Goal: Transaction & Acquisition: Download file/media

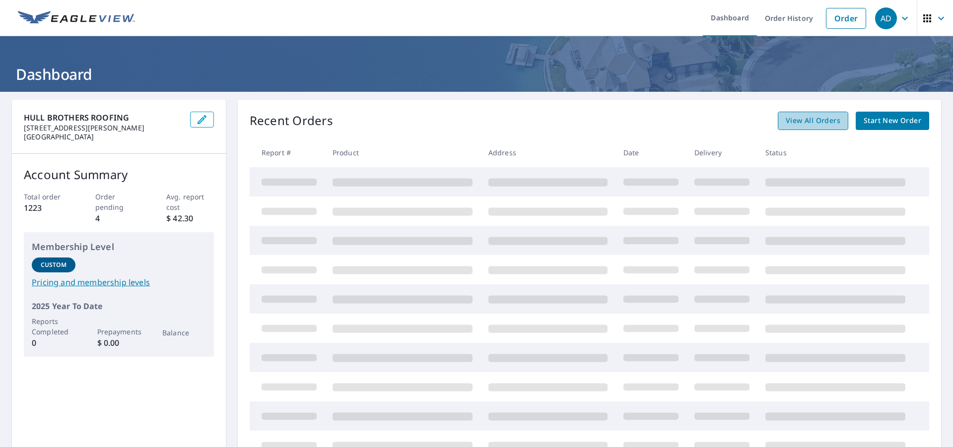
click at [801, 123] on span "View All Orders" at bounding box center [812, 121] width 55 height 12
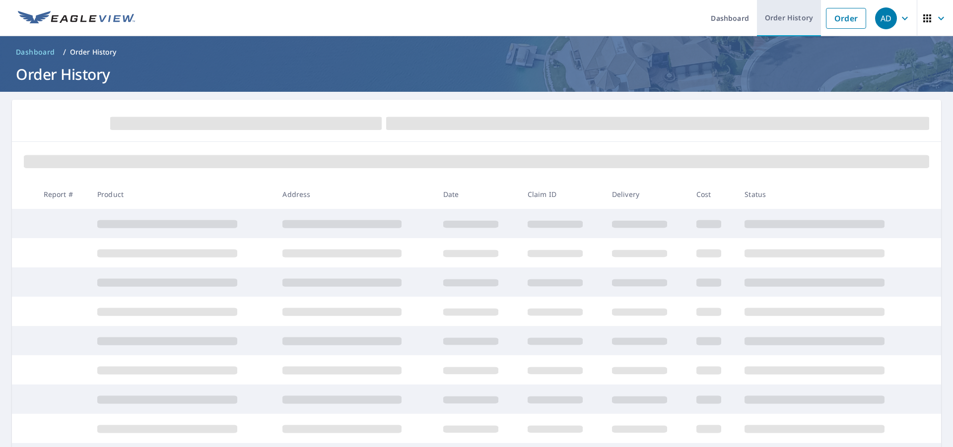
click at [775, 17] on link "Order History" at bounding box center [789, 18] width 64 height 36
click at [101, 49] on p "Order History" at bounding box center [93, 52] width 47 height 10
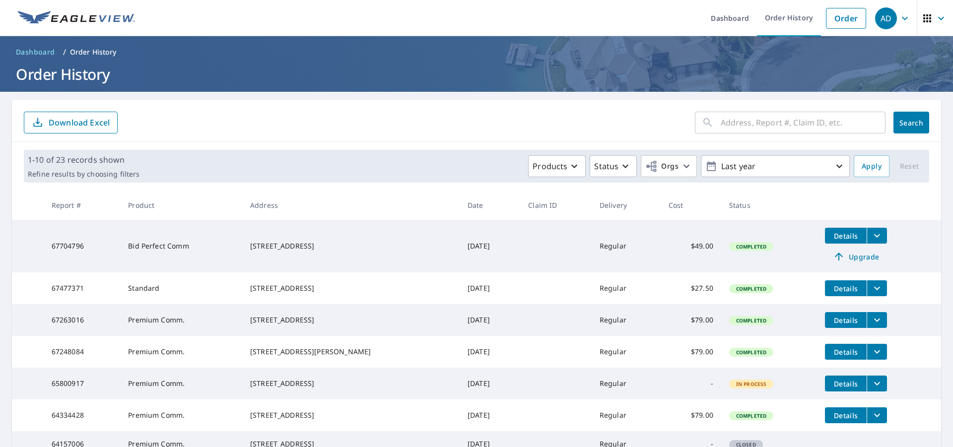
click at [834, 238] on span "Details" at bounding box center [846, 235] width 30 height 9
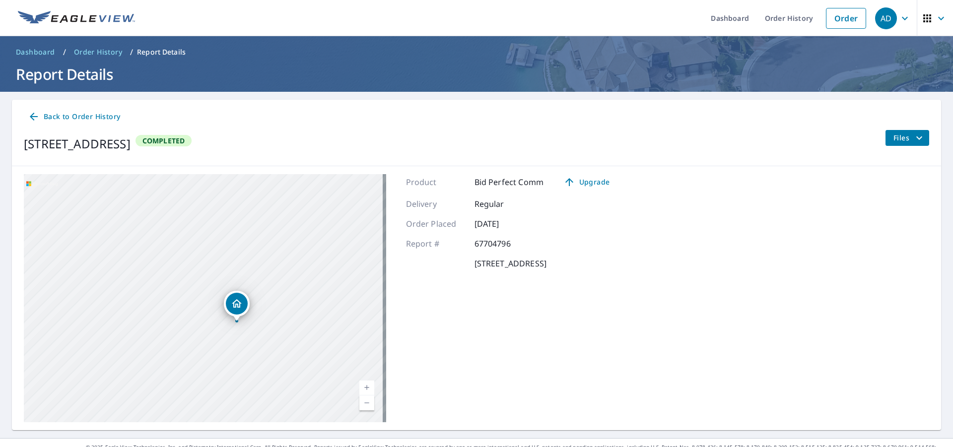
drag, startPoint x: 230, startPoint y: 319, endPoint x: 169, endPoint y: 193, distance: 140.0
click at [169, 193] on div "[STREET_ADDRESS]" at bounding box center [205, 298] width 362 height 248
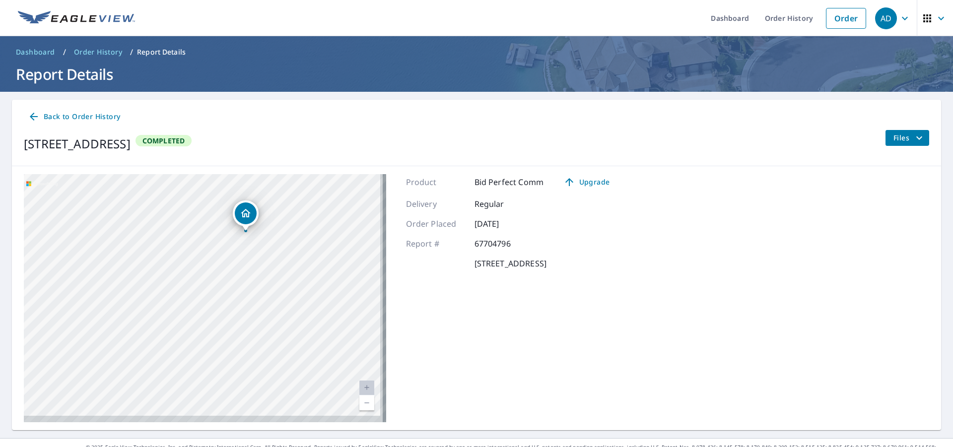
drag, startPoint x: 216, startPoint y: 292, endPoint x: 202, endPoint y: 180, distance: 113.0
click at [202, 180] on div "[STREET_ADDRESS]" at bounding box center [205, 298] width 362 height 248
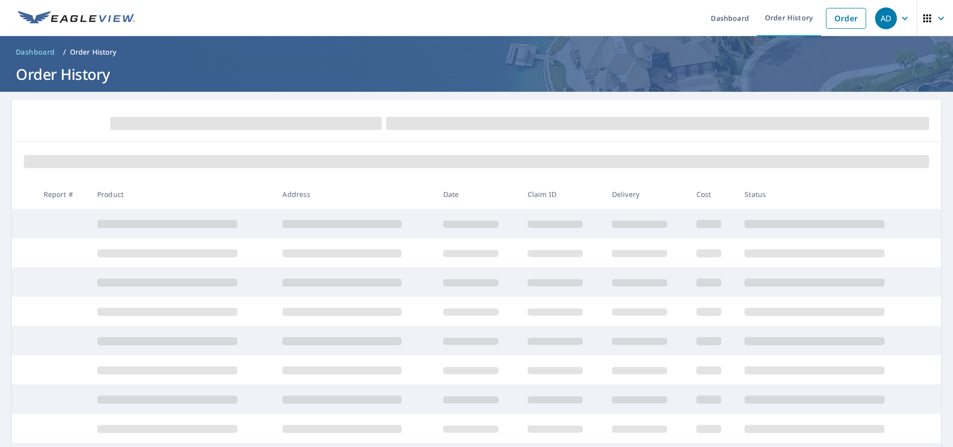
click at [184, 224] on span at bounding box center [167, 224] width 140 height 8
click at [106, 52] on p "Order History" at bounding box center [93, 52] width 47 height 10
click at [321, 224] on span at bounding box center [341, 224] width 119 height 8
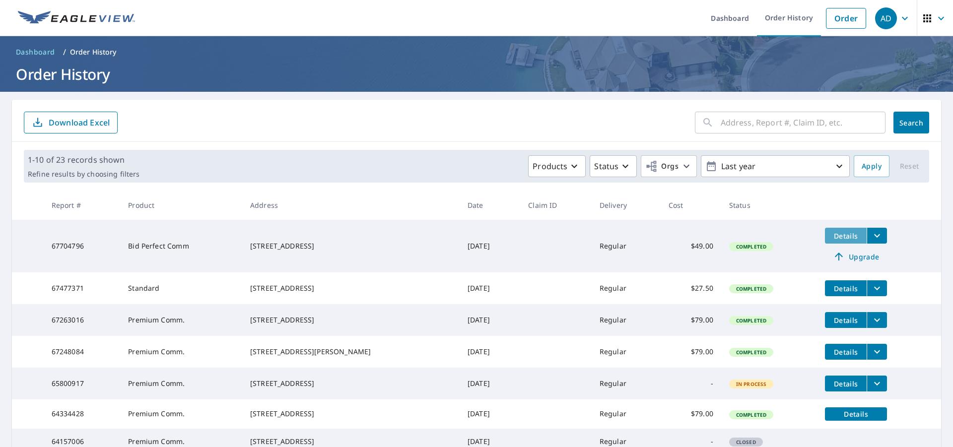
click at [835, 236] on span "Details" at bounding box center [846, 235] width 30 height 9
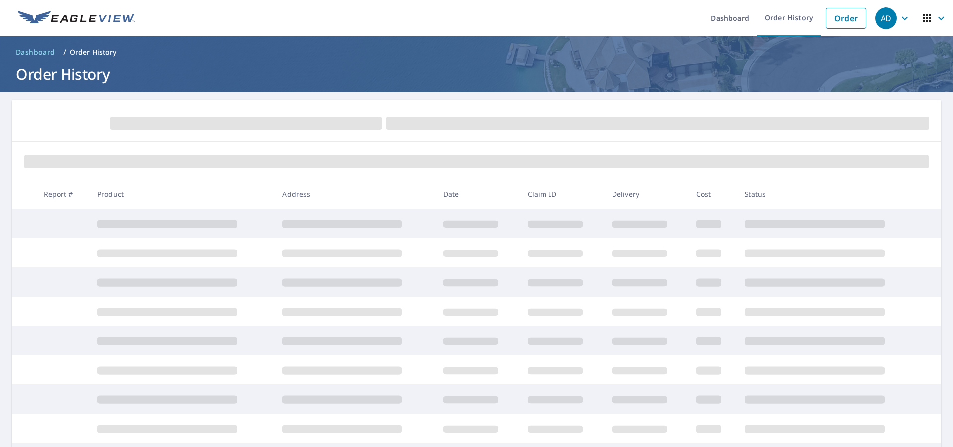
click at [766, 224] on span at bounding box center [814, 224] width 140 height 8
click at [765, 249] on td at bounding box center [829, 252] width 186 height 29
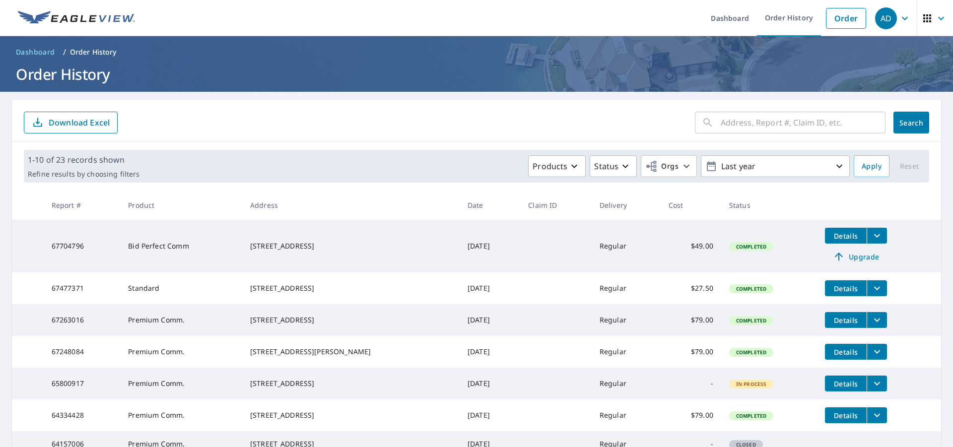
click at [871, 236] on icon "filesDropdownBtn-67704796" at bounding box center [877, 236] width 12 height 12
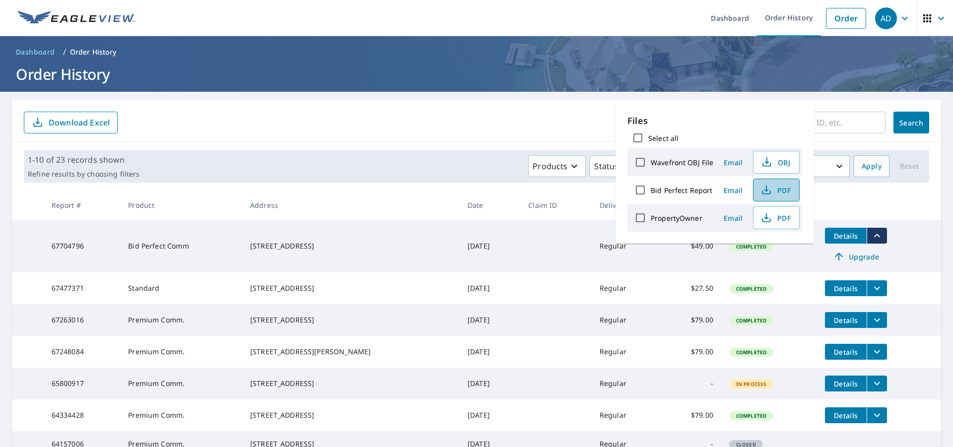
click at [771, 186] on span "PDF" at bounding box center [775, 190] width 32 height 12
